Goal: Task Accomplishment & Management: Manage account settings

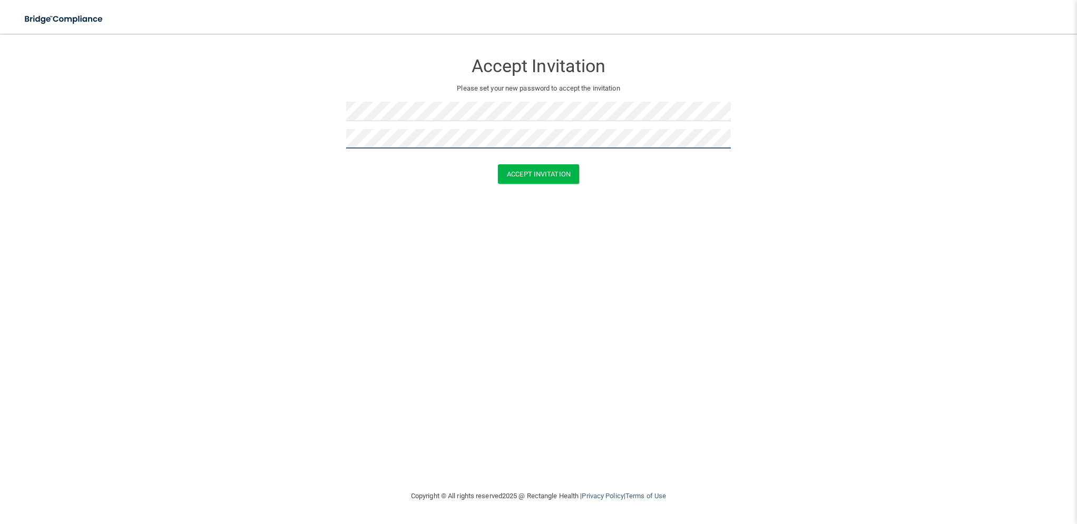
click at [498, 164] on button "Accept Invitation" at bounding box center [538, 173] width 81 height 19
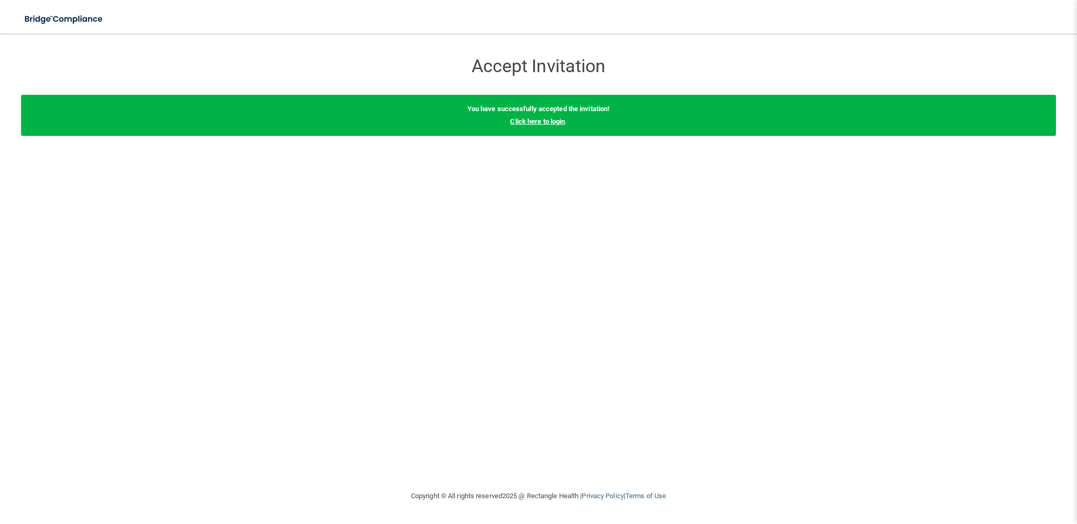
click at [536, 122] on link "Click here to login" at bounding box center [537, 121] width 55 height 8
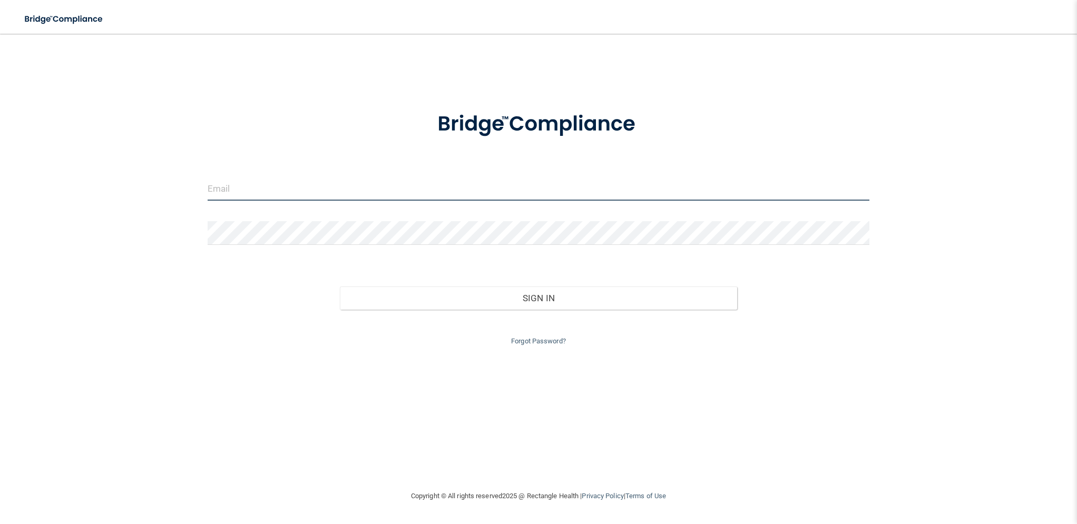
type input "[PERSON_NAME][EMAIL_ADDRESS][PERSON_NAME][DOMAIN_NAME]"
click at [449, 184] on input "[PERSON_NAME][EMAIL_ADDRESS][PERSON_NAME][DOMAIN_NAME]" at bounding box center [539, 189] width 662 height 24
drag, startPoint x: 419, startPoint y: 184, endPoint x: 271, endPoint y: 176, distance: 148.7
click at [271, 177] on input "[PERSON_NAME][EMAIL_ADDRESS][PERSON_NAME][DOMAIN_NAME]" at bounding box center [539, 189] width 662 height 24
type input "[EMAIL_ADDRESS][PERSON_NAME][DOMAIN_NAME]"
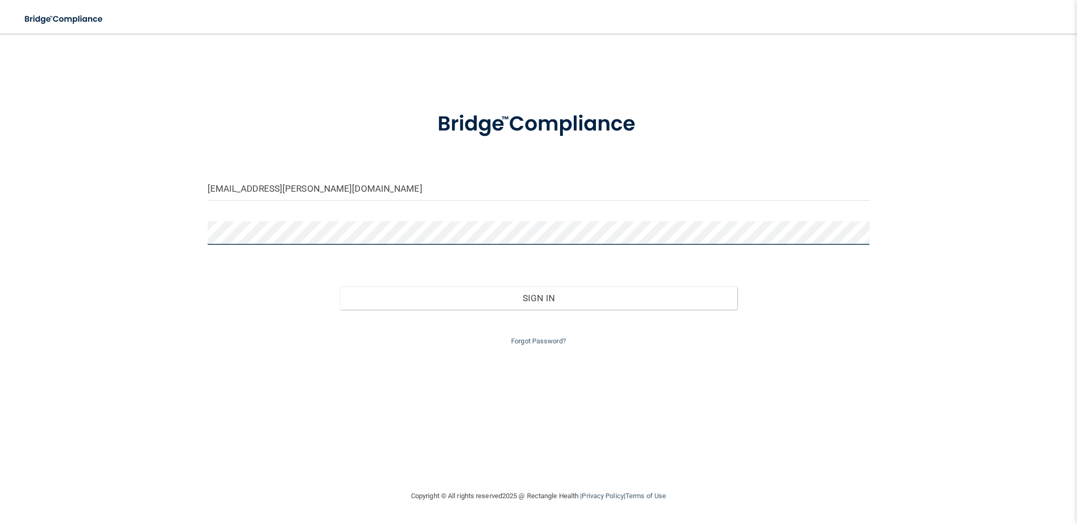
click at [340, 287] on button "Sign In" at bounding box center [538, 298] width 397 height 23
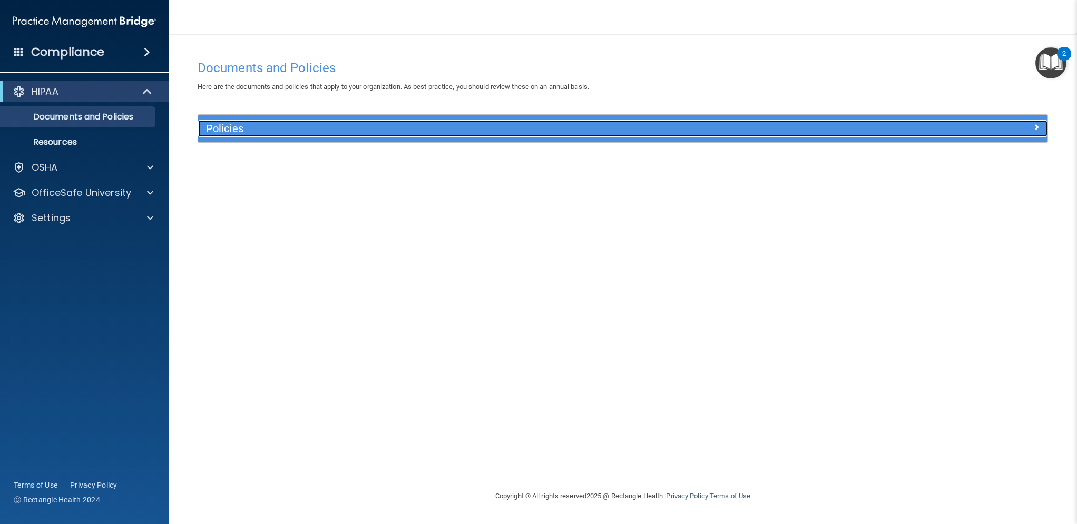
click at [263, 130] on h5 "Policies" at bounding box center [516, 129] width 621 height 12
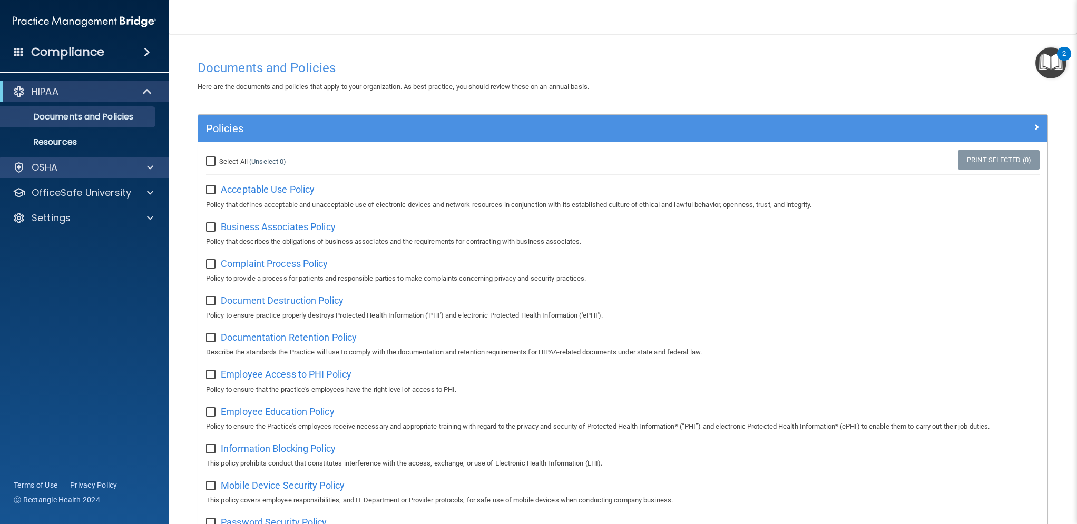
click at [81, 174] on div "OSHA" at bounding box center [84, 167] width 169 height 21
click at [70, 176] on div "OSHA" at bounding box center [84, 167] width 169 height 21
click at [152, 173] on span at bounding box center [150, 167] width 6 height 13
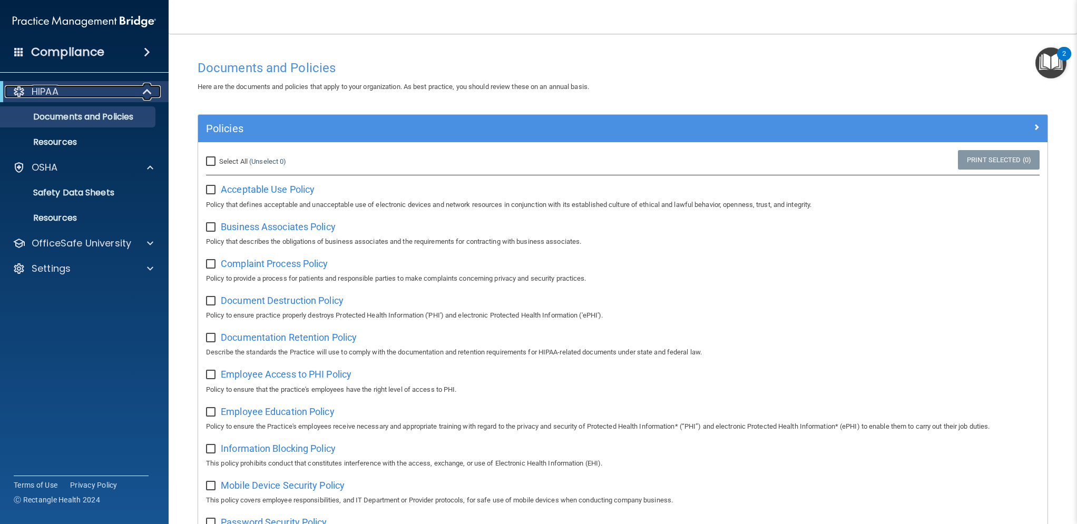
click at [147, 93] on span at bounding box center [148, 91] width 9 height 13
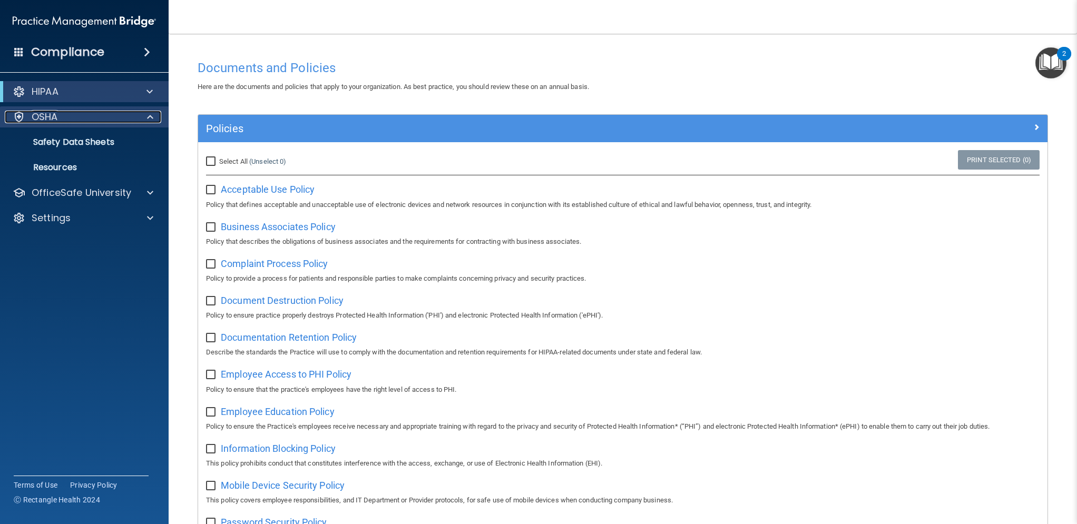
click at [63, 115] on div "OSHA" at bounding box center [70, 117] width 131 height 13
click at [74, 143] on p "Safety Data Sheets" at bounding box center [79, 142] width 144 height 11
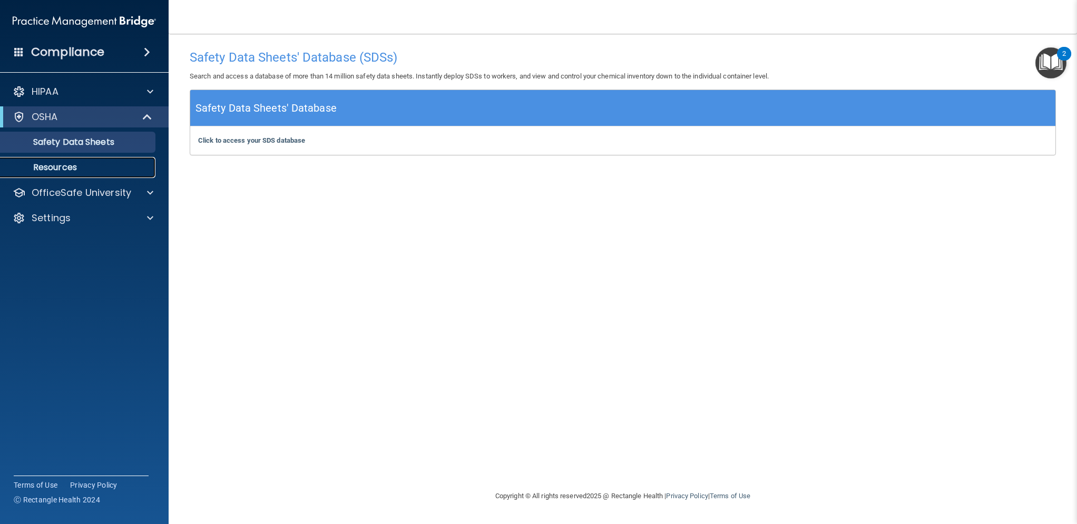
click at [86, 171] on p "Resources" at bounding box center [79, 167] width 144 height 11
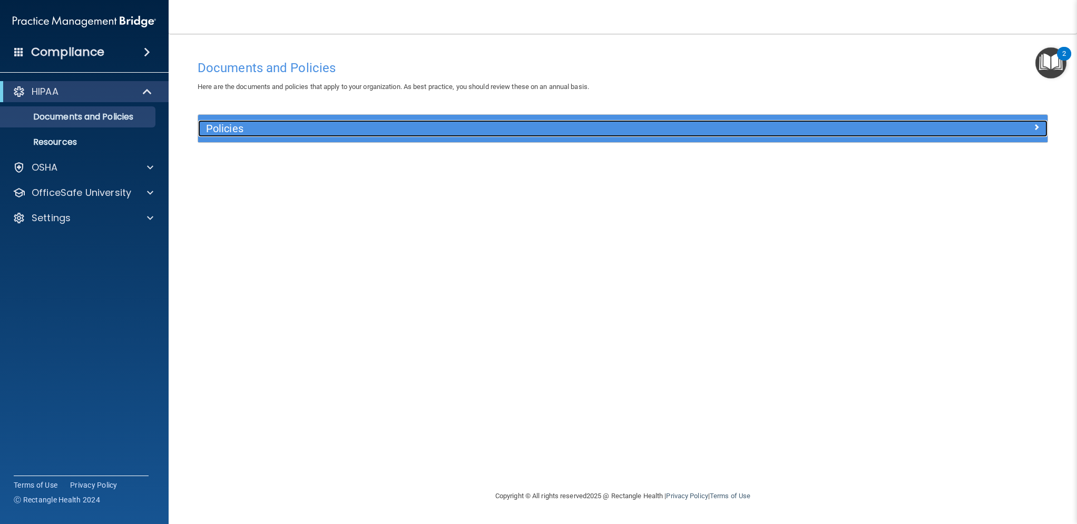
click at [492, 131] on h5 "Policies" at bounding box center [516, 129] width 621 height 12
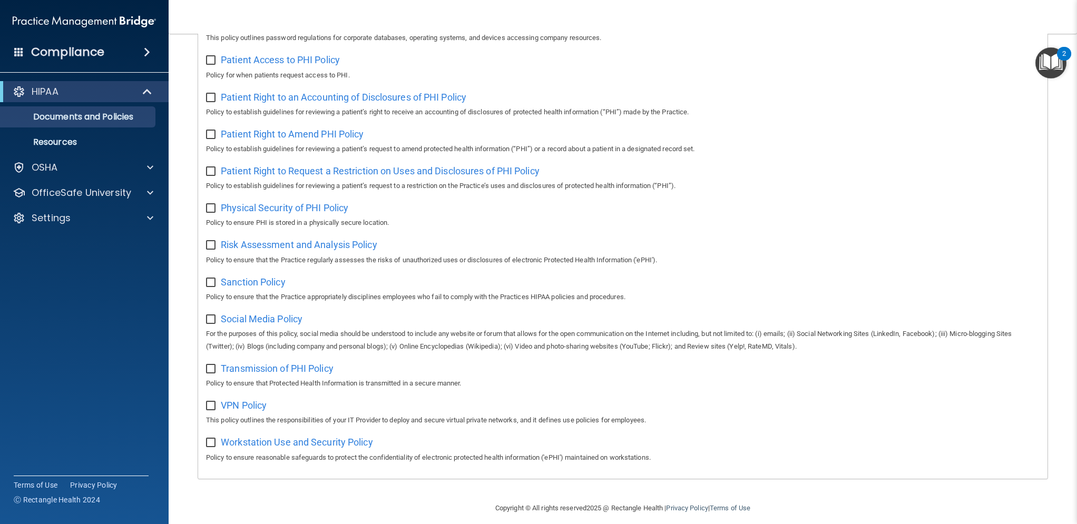
scroll to position [500, 0]
drag, startPoint x: 1053, startPoint y: 89, endPoint x: 1051, endPoint y: 74, distance: 14.8
click at [1052, 89] on div "Policies Select All (Unselect 0) Unselect All Print Selected (0) Acceptable Use…" at bounding box center [623, 52] width 866 height 876
click at [1052, 72] on img "Open Resource Center, 2 new notifications" at bounding box center [1050, 62] width 31 height 31
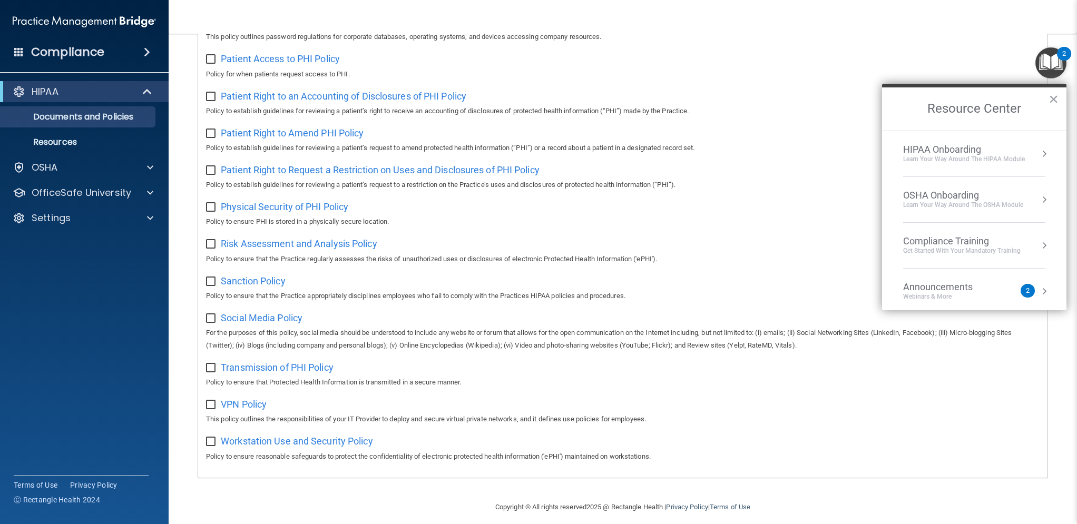
click at [1041, 200] on button "Resource Center" at bounding box center [1044, 199] width 11 height 11
click at [891, 107] on button "Back to Resource Center Home" at bounding box center [894, 108] width 11 height 11
click at [1055, 107] on button "×" at bounding box center [1053, 99] width 10 height 17
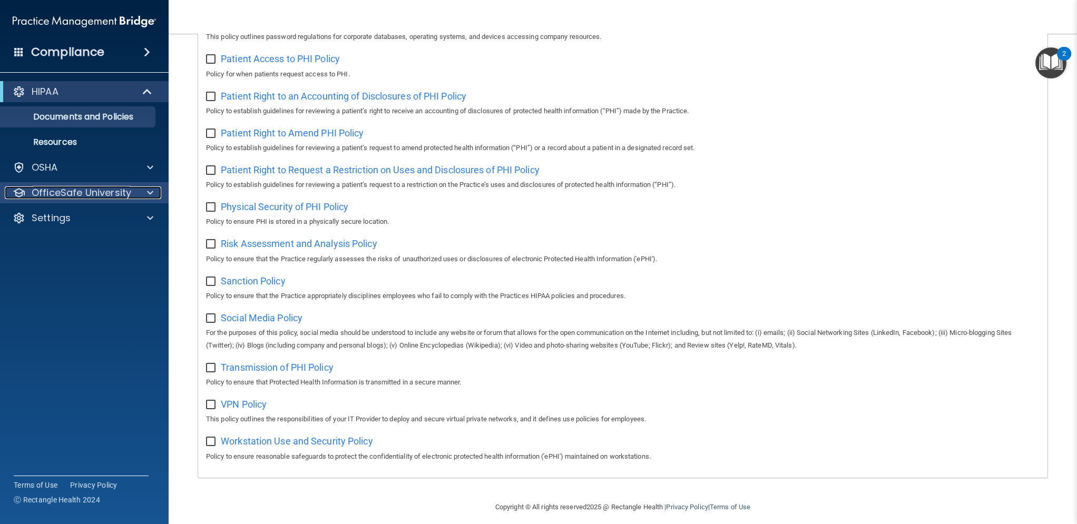
click at [144, 197] on div at bounding box center [148, 192] width 26 height 13
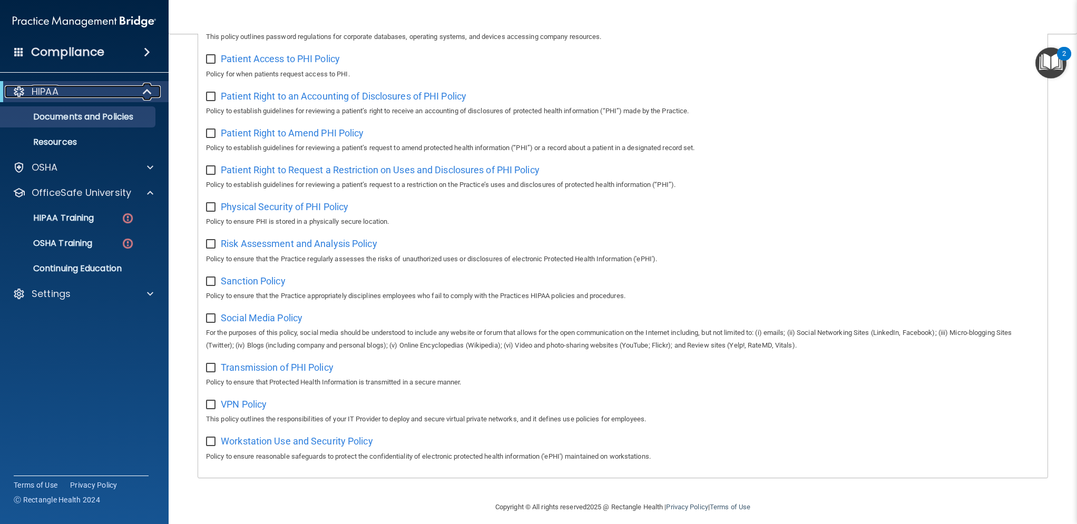
drag, startPoint x: 144, startPoint y: 93, endPoint x: 184, endPoint y: 112, distance: 44.3
click at [144, 93] on span at bounding box center [148, 91] width 9 height 13
